Goal: Transaction & Acquisition: Book appointment/travel/reservation

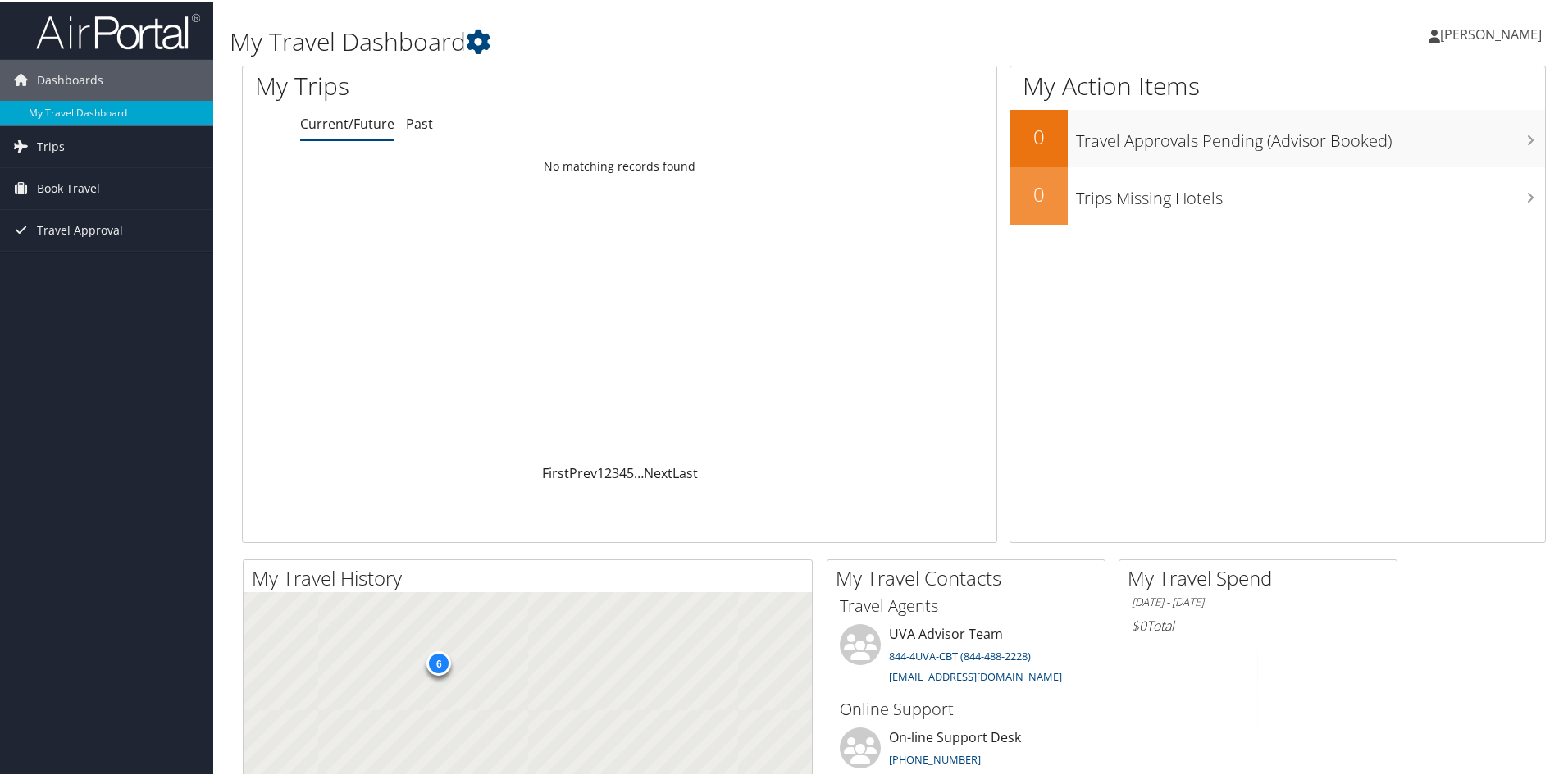
click at [83, 187] on span "Book Travel" at bounding box center [68, 187] width 63 height 41
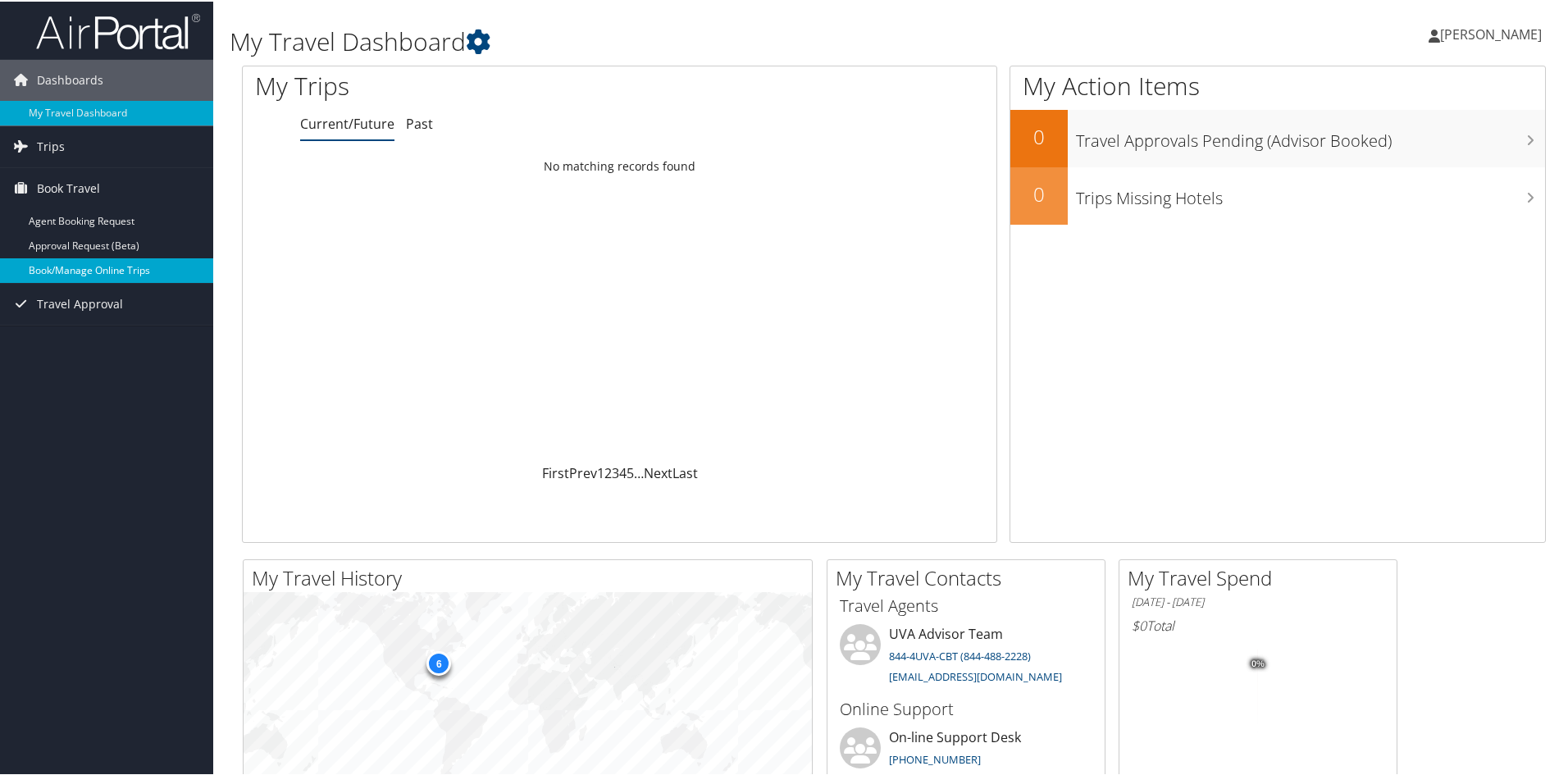
click at [97, 268] on link "Book/Manage Online Trips" at bounding box center [107, 269] width 213 height 25
click at [74, 190] on span "Book Travel" at bounding box center [68, 187] width 63 height 41
click at [75, 262] on link "Book/Manage Online Trips" at bounding box center [107, 269] width 213 height 25
